Goal: Task Accomplishment & Management: Complete application form

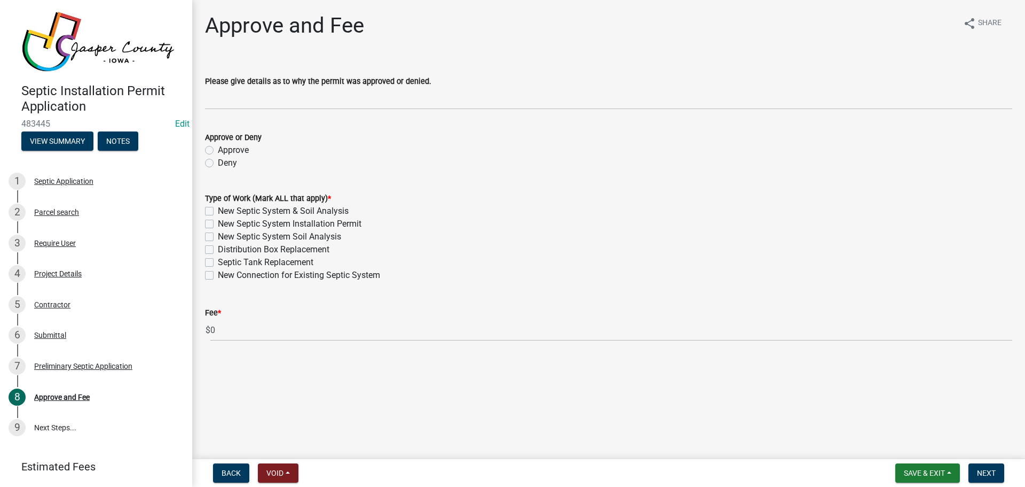
click at [218, 150] on label "Approve" at bounding box center [233, 150] width 31 height 13
click at [218, 150] on input "Approve" at bounding box center [221, 147] width 7 height 7
radio input "true"
click at [218, 211] on label "New Septic System & Soil Analysis" at bounding box center [283, 211] width 131 height 13
click at [218, 211] on input "New Septic System & Soil Analysis" at bounding box center [221, 208] width 7 height 7
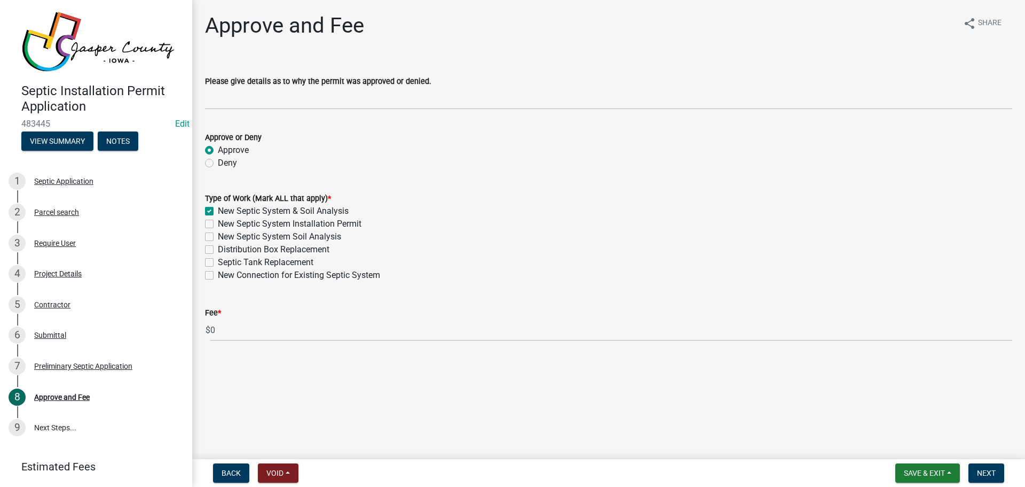
checkbox input "true"
checkbox input "false"
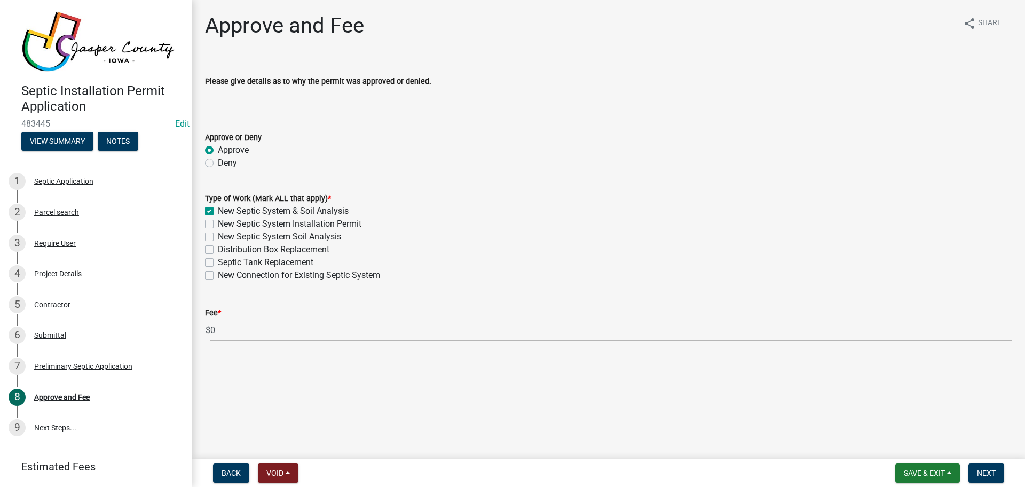
checkbox input "false"
click at [986, 472] on span "Next" at bounding box center [986, 472] width 19 height 9
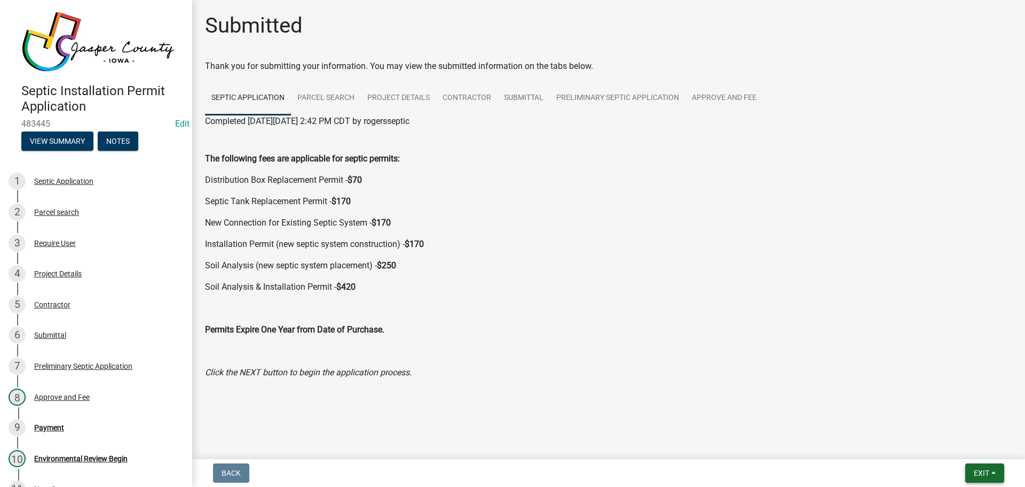
click at [986, 472] on span "Exit" at bounding box center [981, 472] width 15 height 9
click at [964, 448] on button "Save & Exit" at bounding box center [961, 445] width 85 height 26
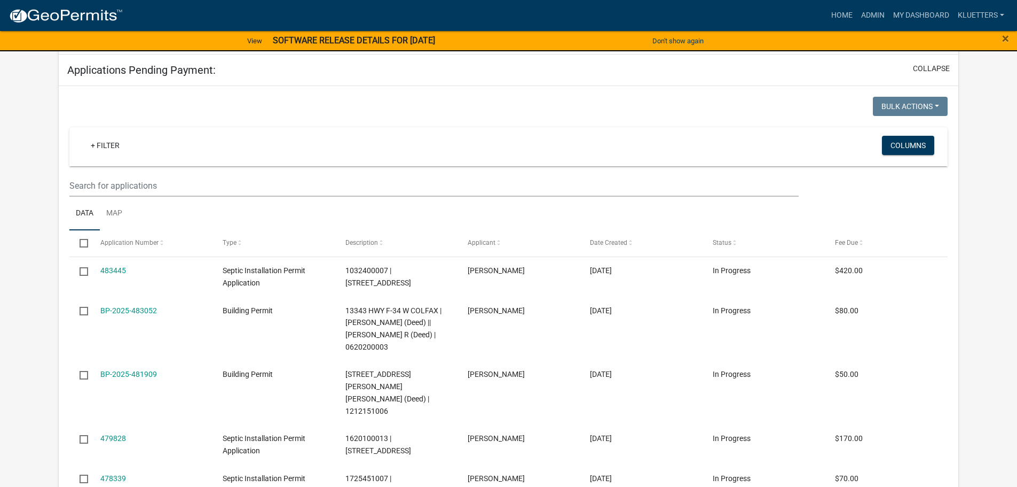
scroll to position [214, 0]
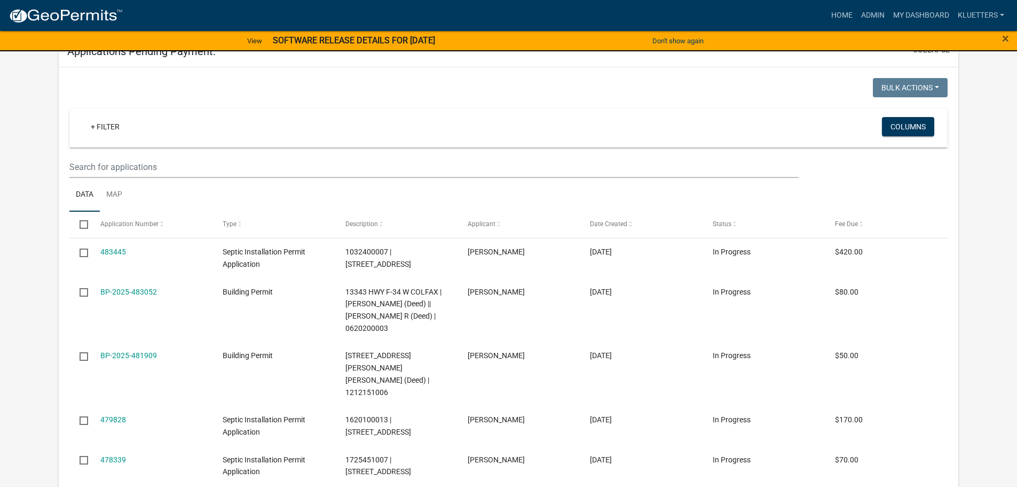
select select "3: 100"
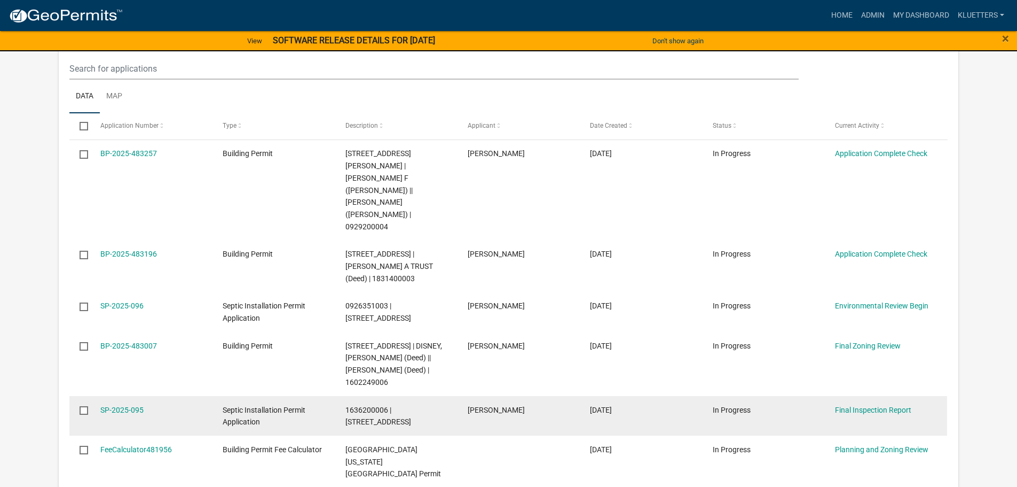
scroll to position [201, 0]
